Goal: Task Accomplishment & Management: Manage account settings

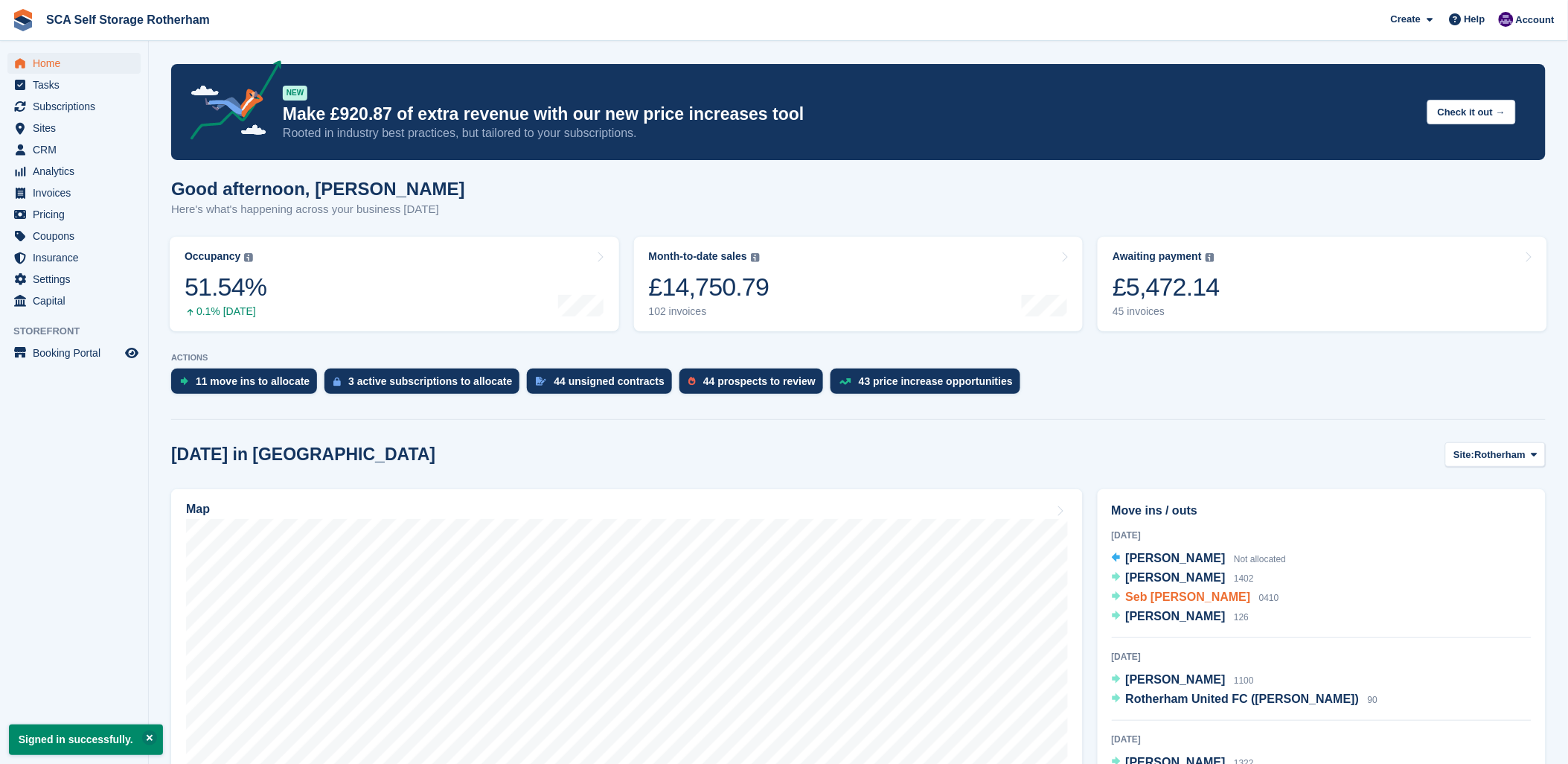
click at [1148, 599] on span "Seb Overton" at bounding box center [1188, 597] width 125 height 13
click at [1173, 619] on span "Jonathan Worrall" at bounding box center [1176, 616] width 100 height 13
click at [1135, 613] on span "Jonathan Worrall" at bounding box center [1176, 616] width 100 height 13
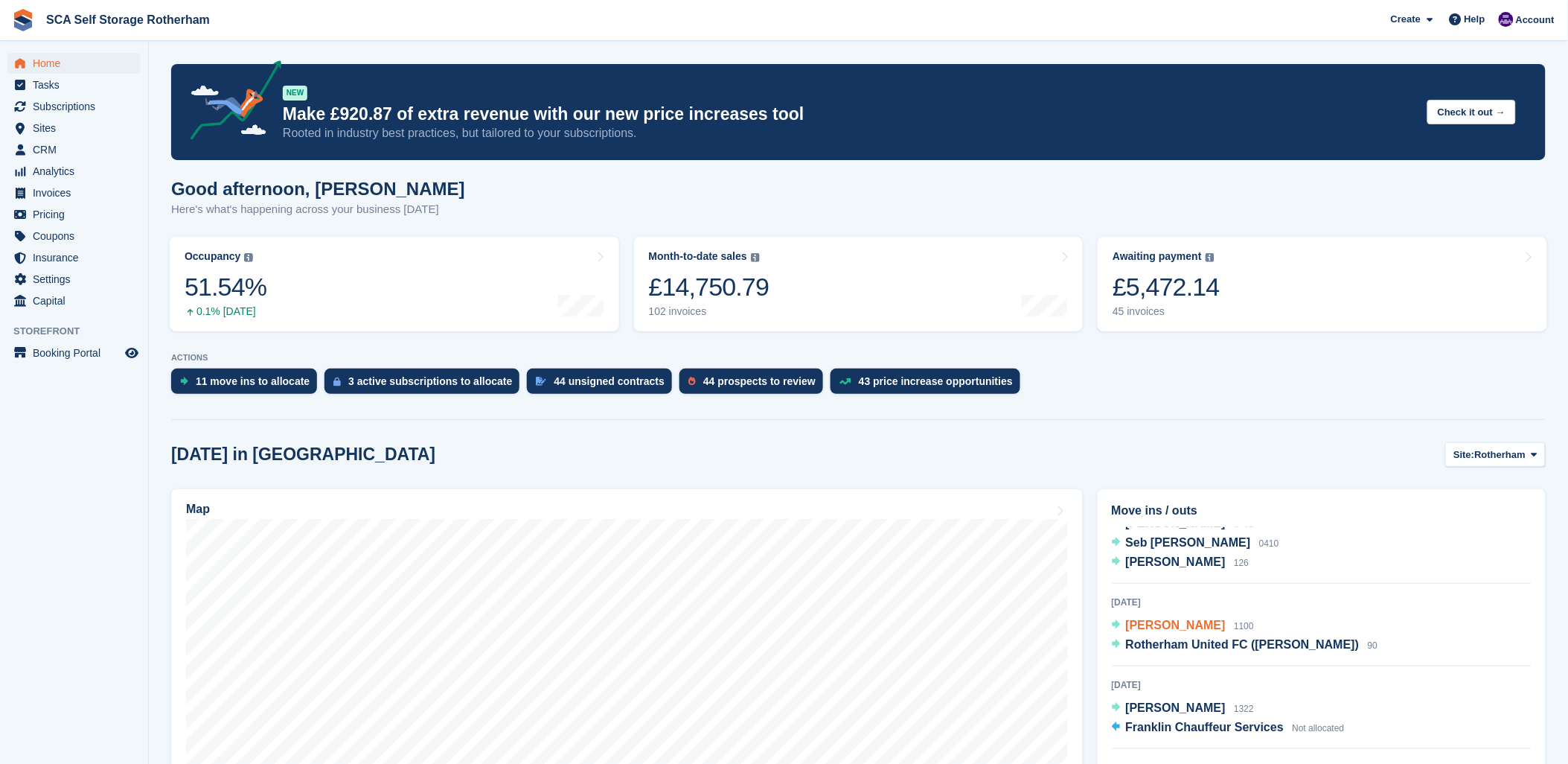
scroll to position [82, 0]
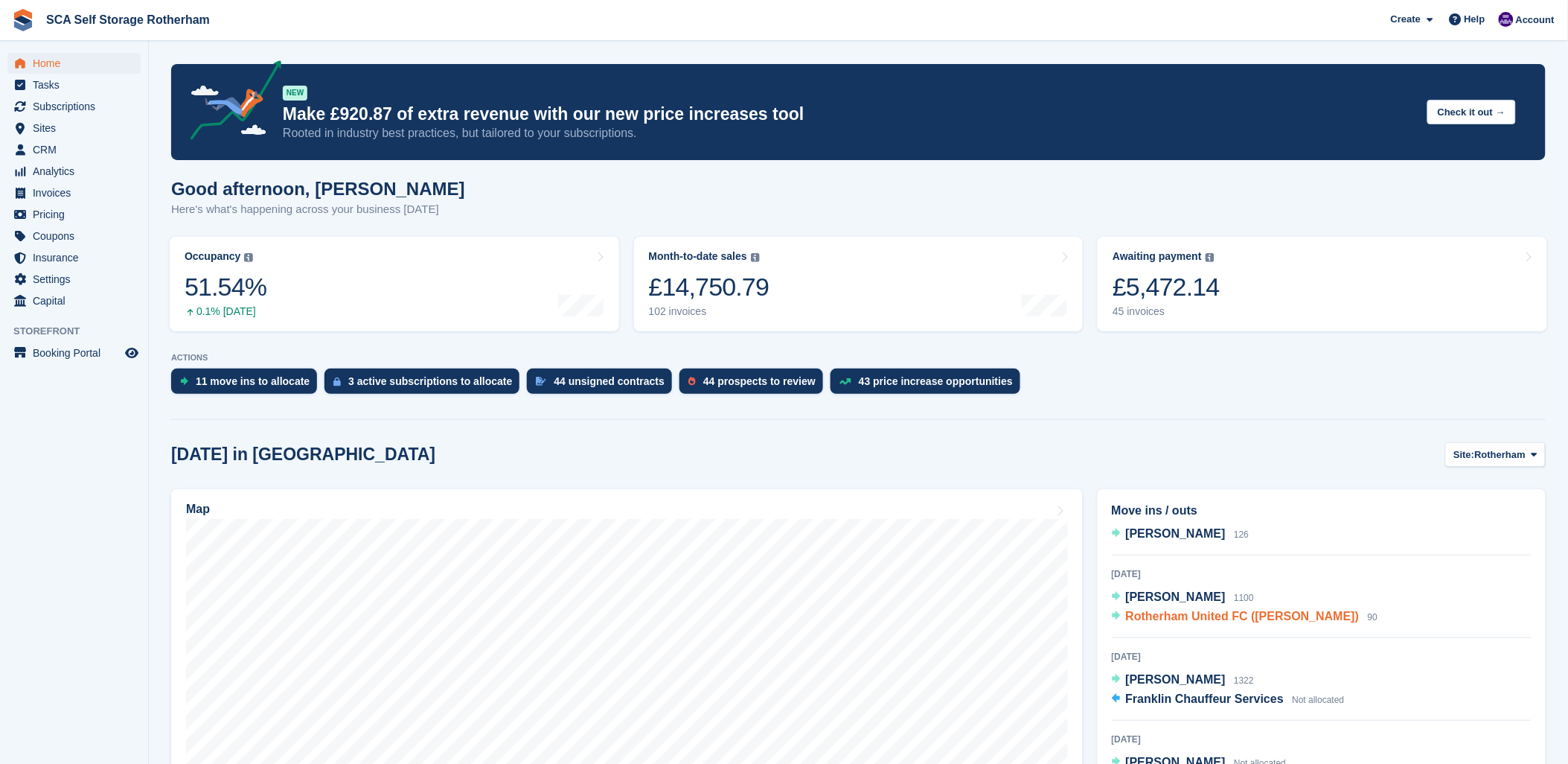
click at [1156, 613] on span "Rotherham United FC (Jonathan Allan)" at bounding box center [1243, 616] width 233 height 13
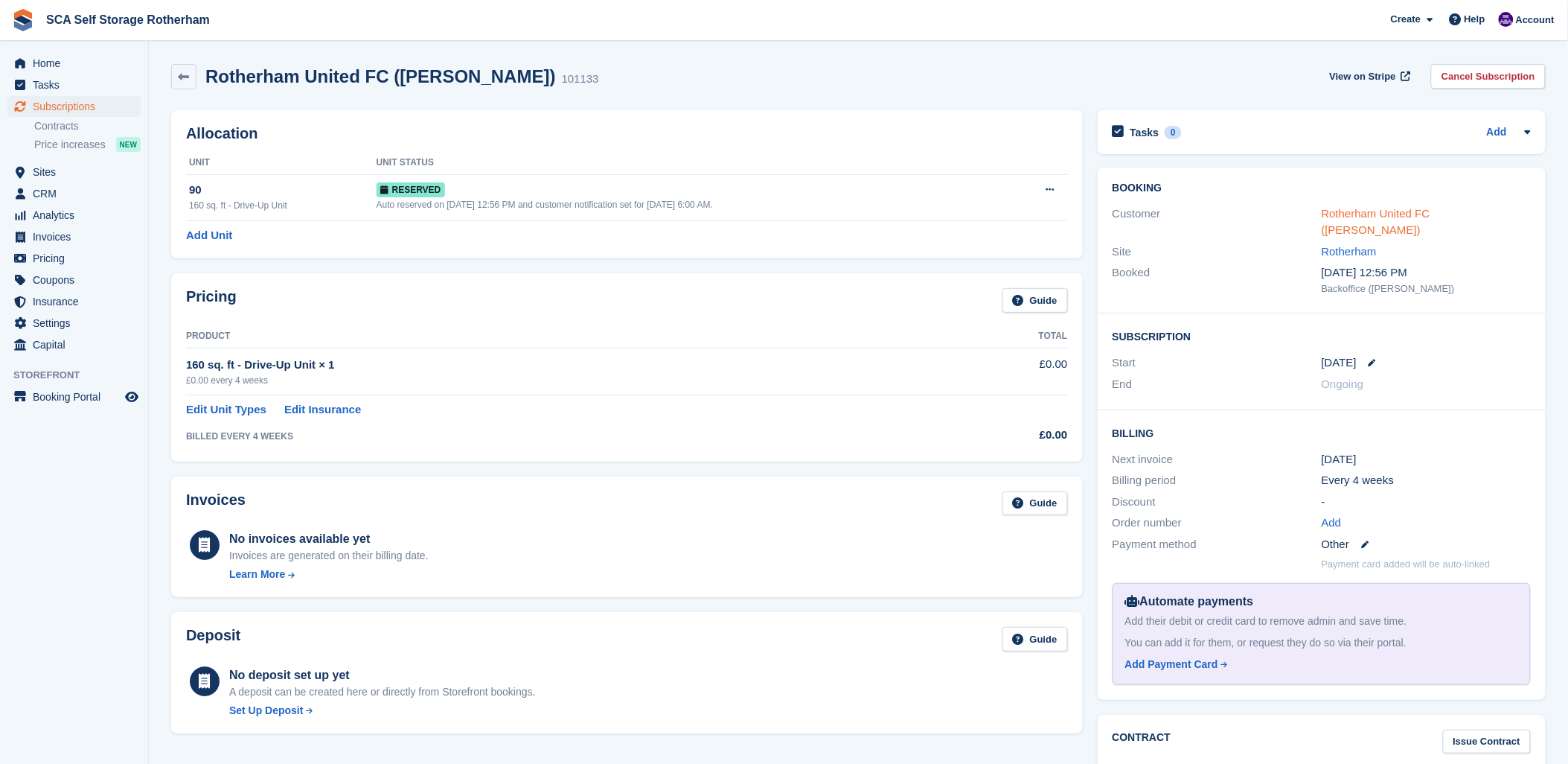
click at [1415, 207] on link "Rotherham United FC ([PERSON_NAME])" at bounding box center [1375, 221] width 109 height 29
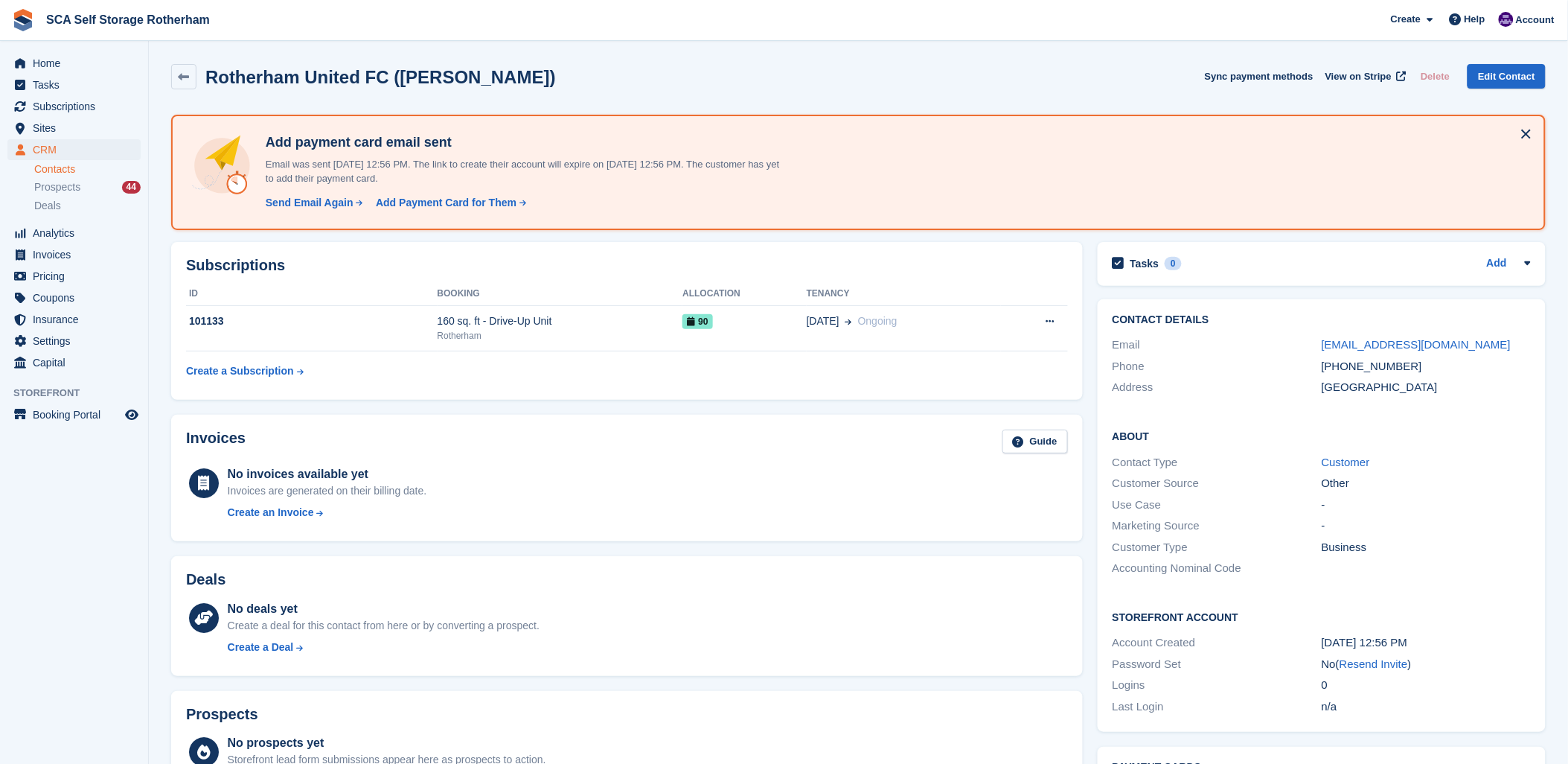
click at [767, 419] on div "Invoices Guide No invoices available yet Invoices are generated on their billin…" at bounding box center [627, 478] width 912 height 127
drag, startPoint x: 1413, startPoint y: 366, endPoint x: 1342, endPoint y: 362, distance: 71.1
click at [1342, 362] on div "+447968216659" at bounding box center [1426, 366] width 209 height 17
copy div "7968216659"
click at [49, 113] on span "Subscriptions" at bounding box center [77, 107] width 89 height 21
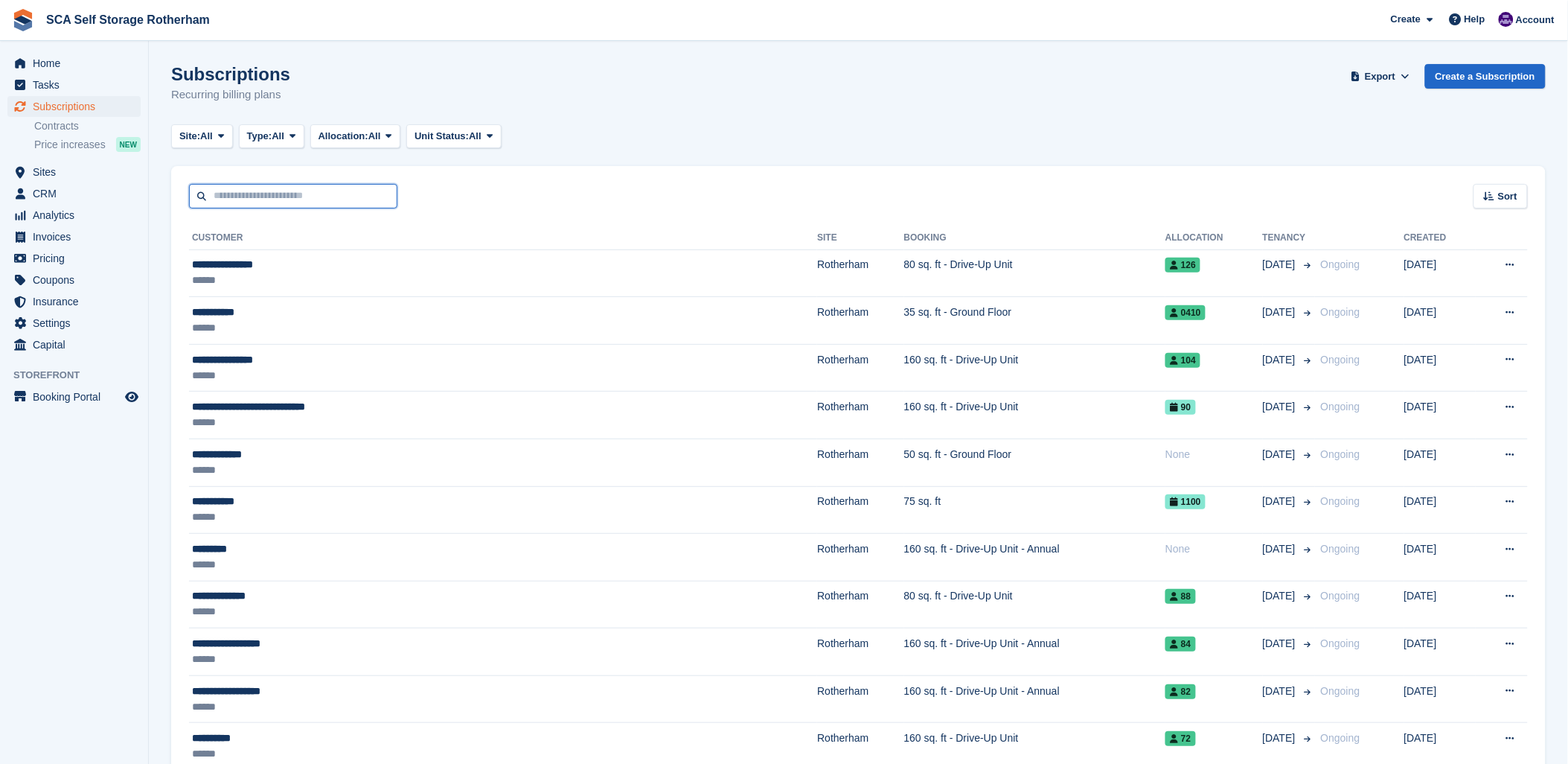
click at [227, 201] on input "text" at bounding box center [293, 196] width 208 height 24
click at [233, 198] on input "text" at bounding box center [293, 196] width 208 height 24
click at [1545, 15] on span "Account" at bounding box center [1535, 20] width 38 height 15
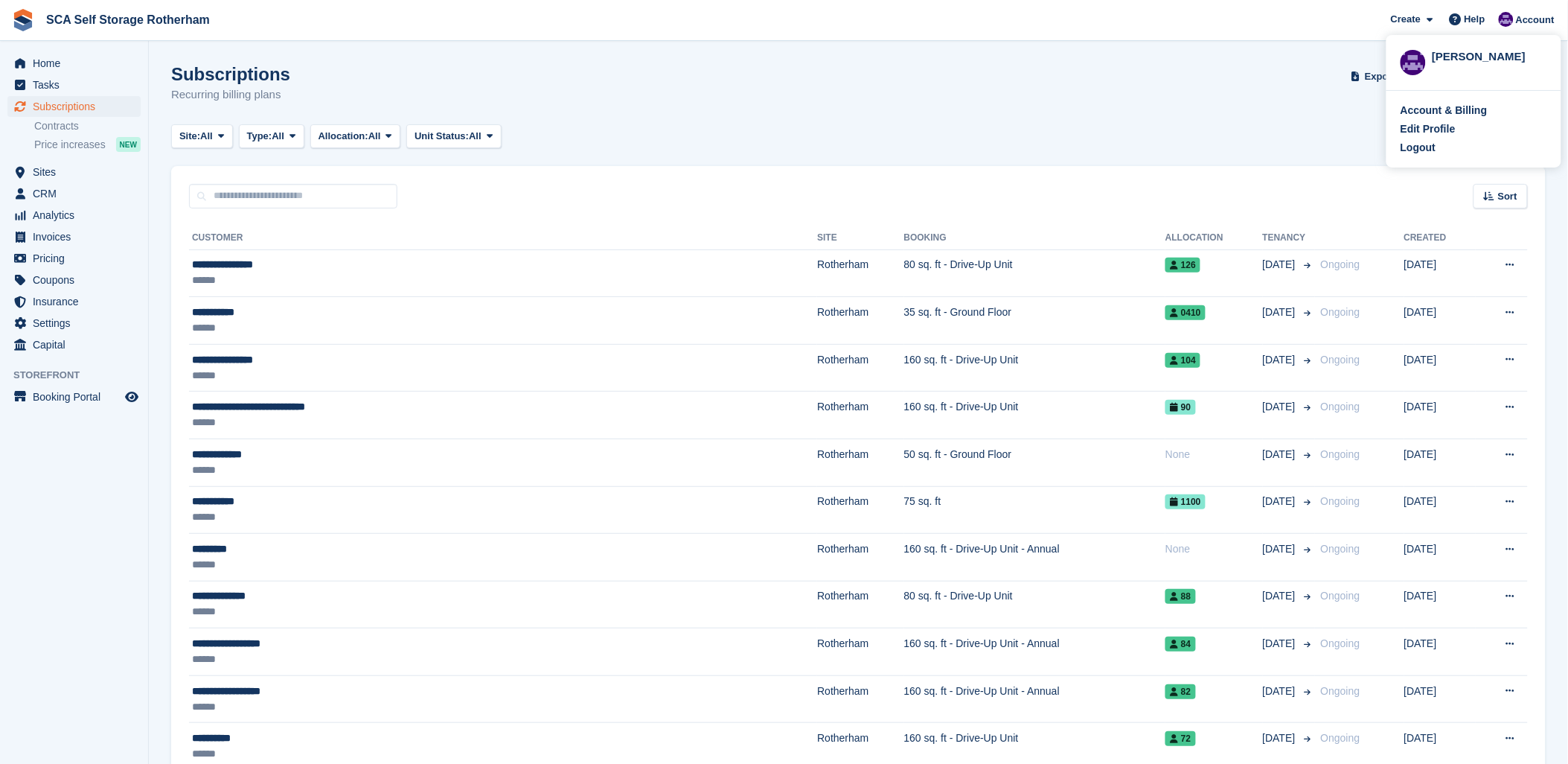
click at [1233, 105] on div "Subscriptions Recurring billing plans Export Export Subscriptions Export a CSV …" at bounding box center [859, 92] width 1375 height 57
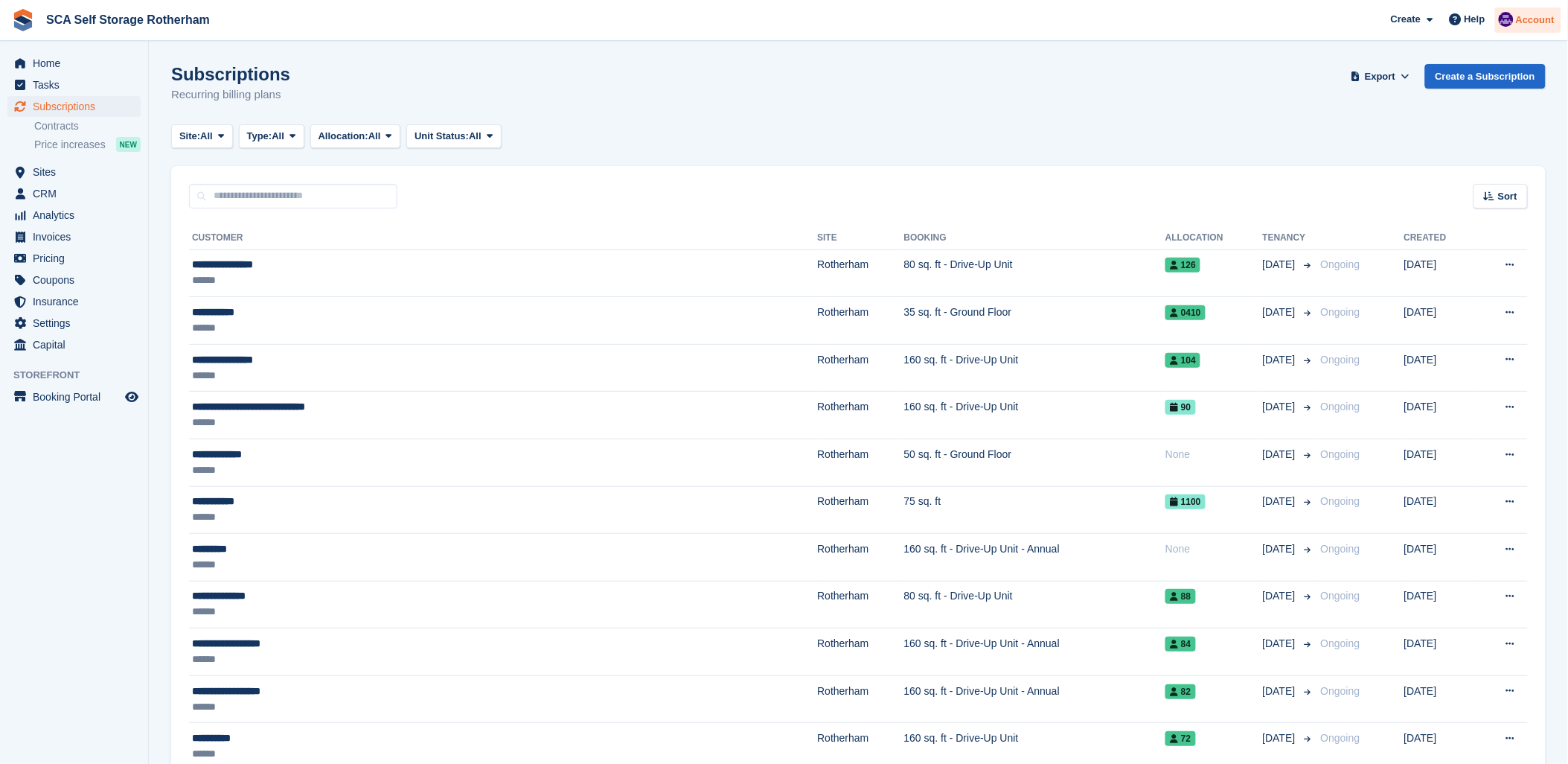
click at [1499, 27] on div "Account" at bounding box center [1528, 20] width 66 height 26
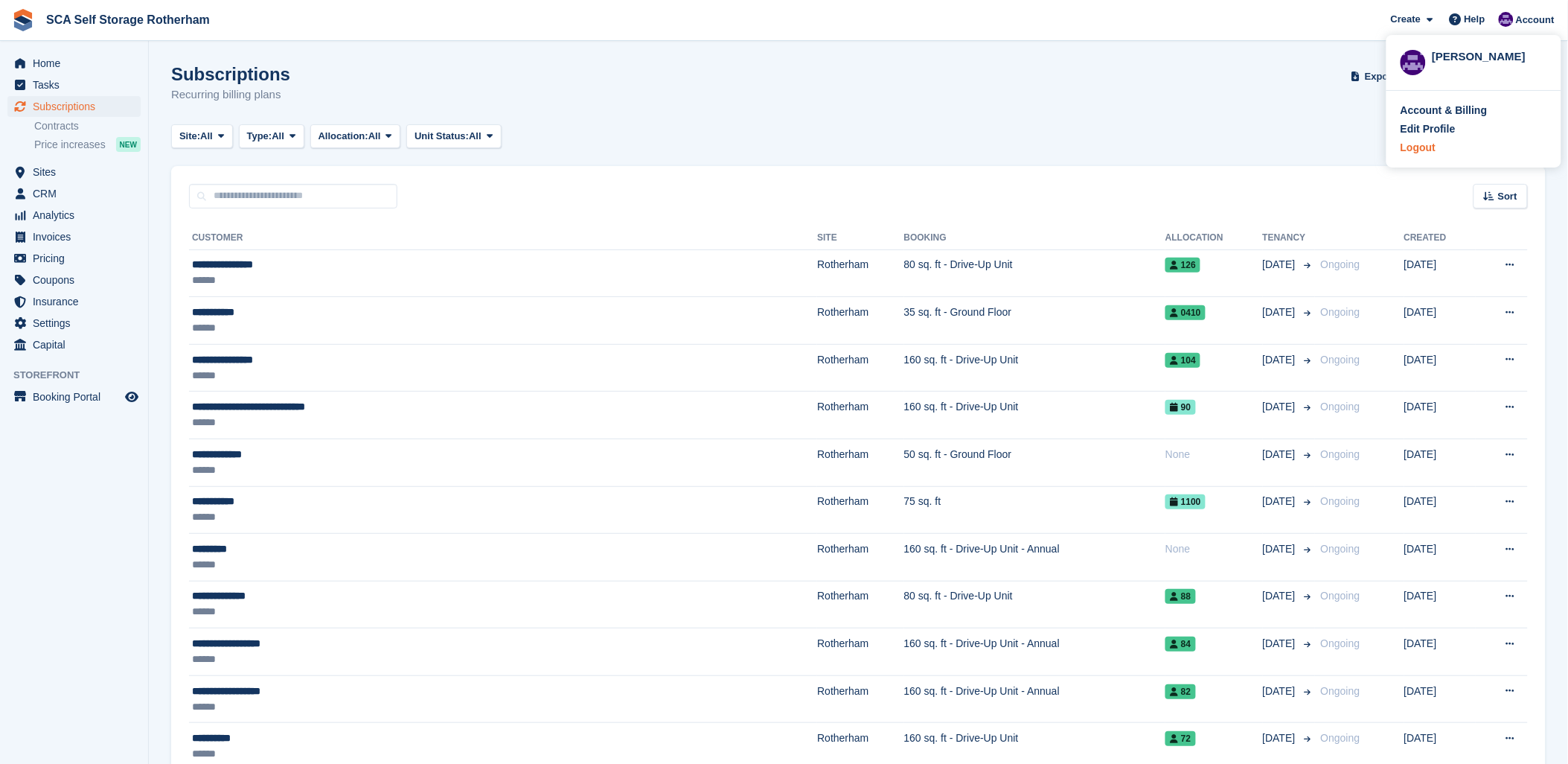
click at [1432, 141] on div "Logout" at bounding box center [1418, 147] width 35 height 16
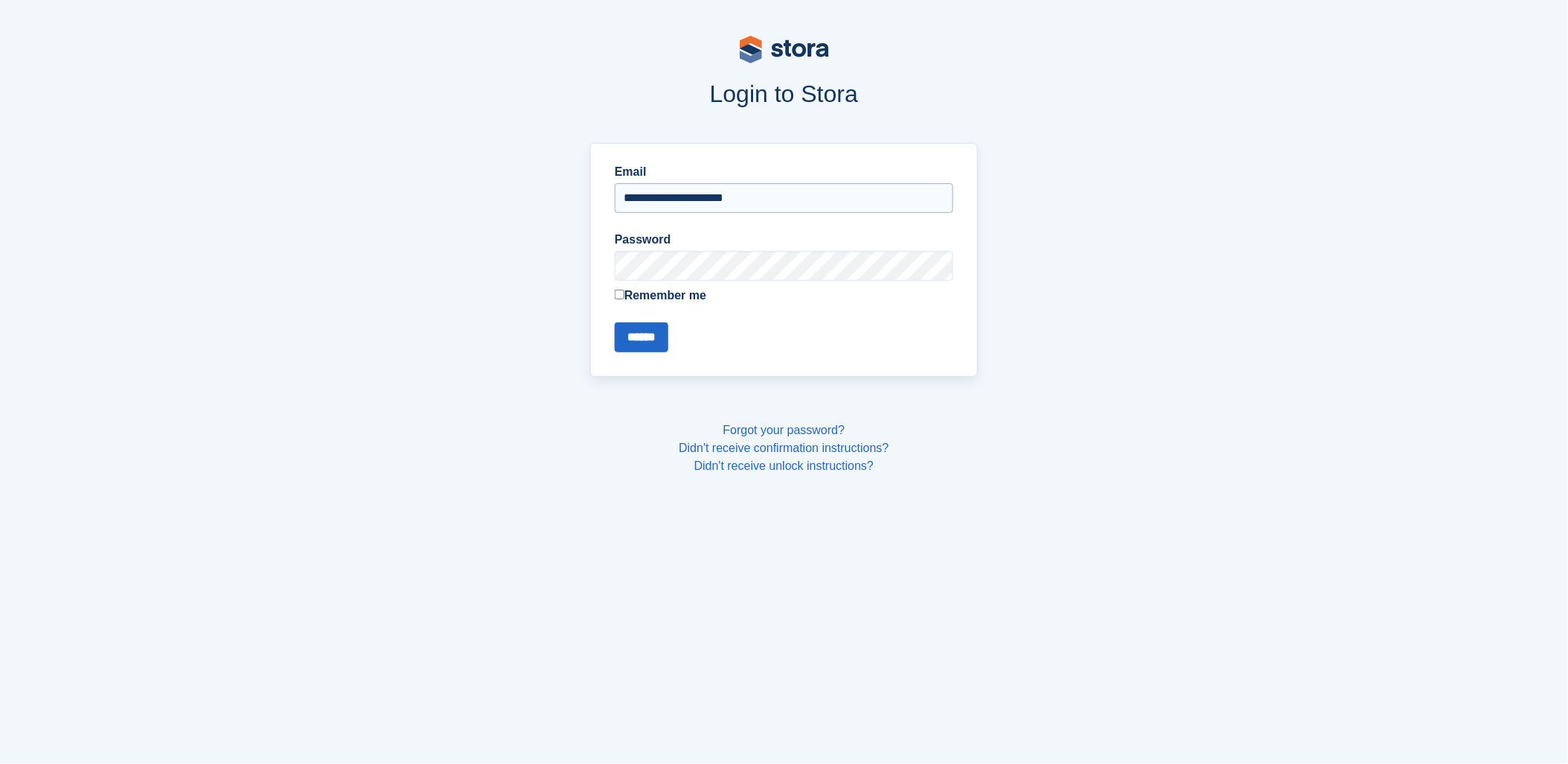
click at [690, 204] on input "**********" at bounding box center [784, 198] width 339 height 29
type input "**********"
click at [655, 340] on input "******" at bounding box center [642, 337] width 54 height 29
